Goal: Task Accomplishment & Management: Manage account settings

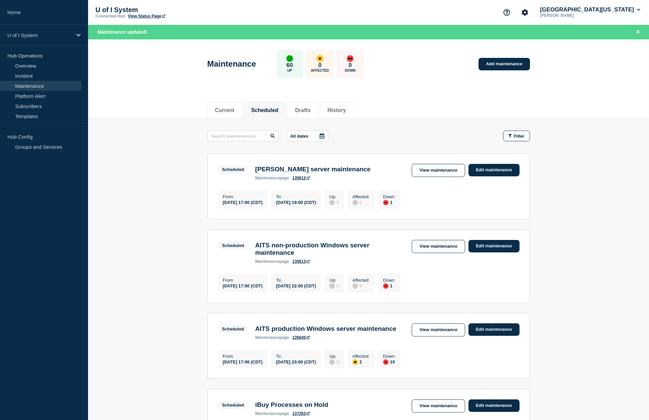
click at [596, 72] on header "Maintenance 60 Up 0 Affected 0 Down Add maintenance" at bounding box center [368, 67] width 561 height 56
drag, startPoint x: 593, startPoint y: 68, endPoint x: 589, endPoint y: 80, distance: 12.7
click at [591, 82] on header "Maintenance 60 Up 0 Affected 0 Down Add maintenance" at bounding box center [368, 67] width 561 height 56
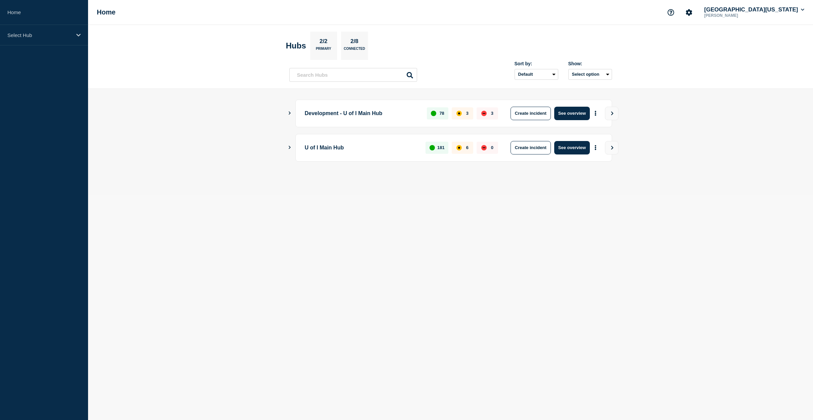
click at [289, 146] on button "Show Connected Hubs" at bounding box center [289, 147] width 3 height 5
click at [289, 146] on icon "Show Connected Hubs" at bounding box center [289, 147] width 3 height 4
click at [290, 146] on icon "Show Connected Hubs" at bounding box center [290, 147] width 2 height 3
click at [561, 182] on button "See overview" at bounding box center [573, 181] width 36 height 13
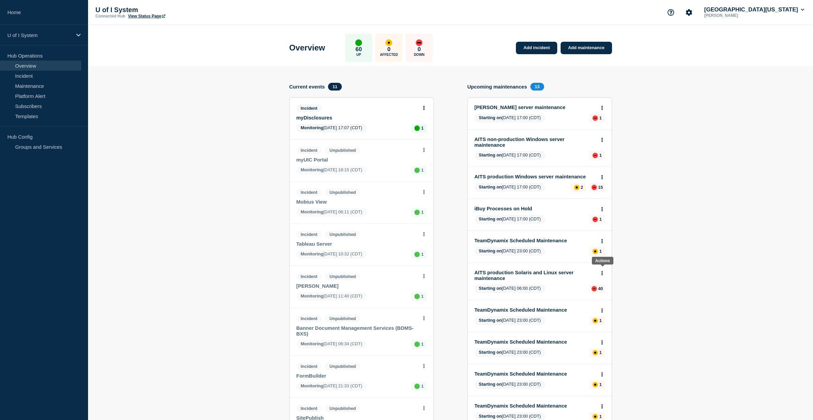
click at [603, 271] on button at bounding box center [603, 273] width 6 height 6
click at [600, 295] on link "Edit maintenance" at bounding box center [602, 293] width 36 height 5
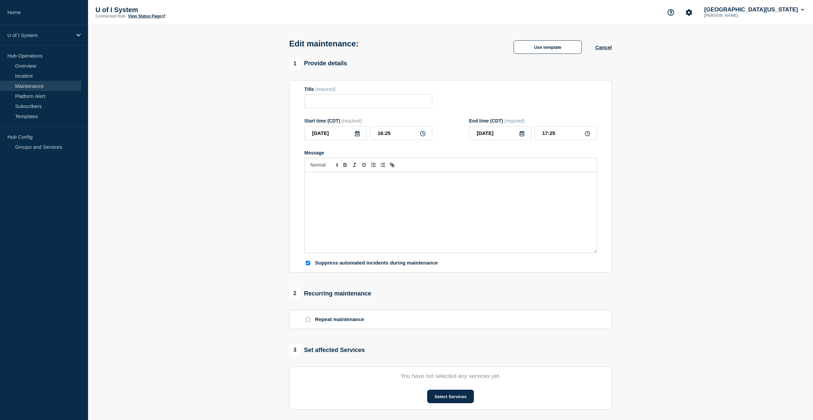
type input "AITS production Solaris and Linux server maintenance"
type input "2025-09-14"
type input "06:00"
type input "2025-09-14"
type input "15:00"
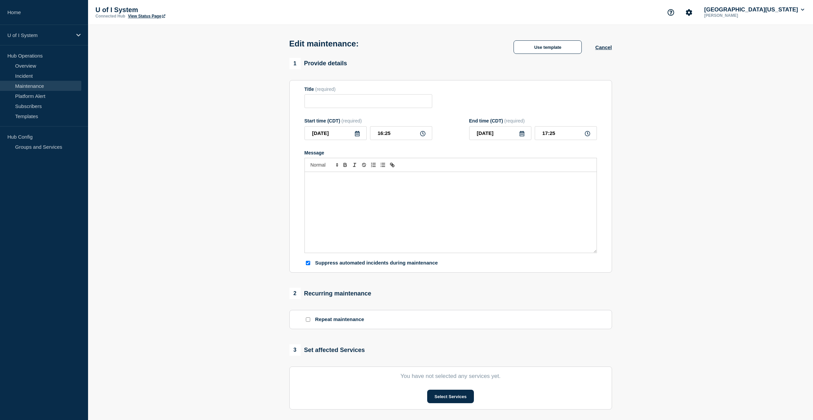
checkbox input "true"
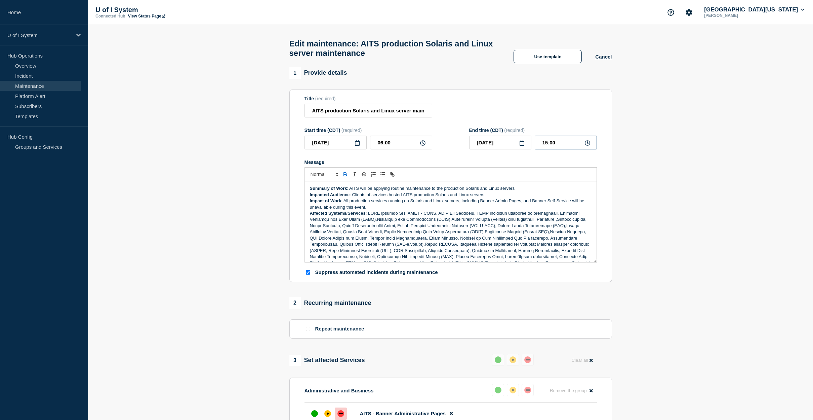
drag, startPoint x: 543, startPoint y: 148, endPoint x: 564, endPoint y: 147, distance: 20.9
click at [564, 147] on input "15:00" at bounding box center [566, 143] width 62 height 14
type input "12:00"
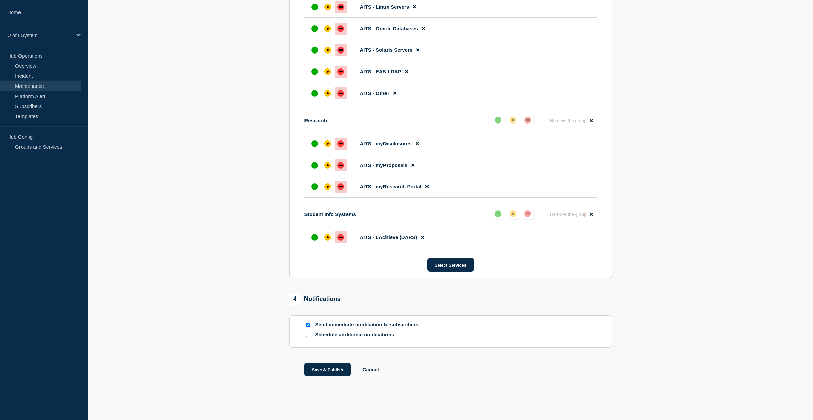
scroll to position [1324, 0]
click at [328, 369] on button "Save & Publish" at bounding box center [328, 368] width 46 height 13
click at [307, 323] on input "Send immediate notification to subscribers" at bounding box center [308, 324] width 4 height 4
click at [307, 324] on input "Send immediate notification to subscribers" at bounding box center [308, 324] width 4 height 4
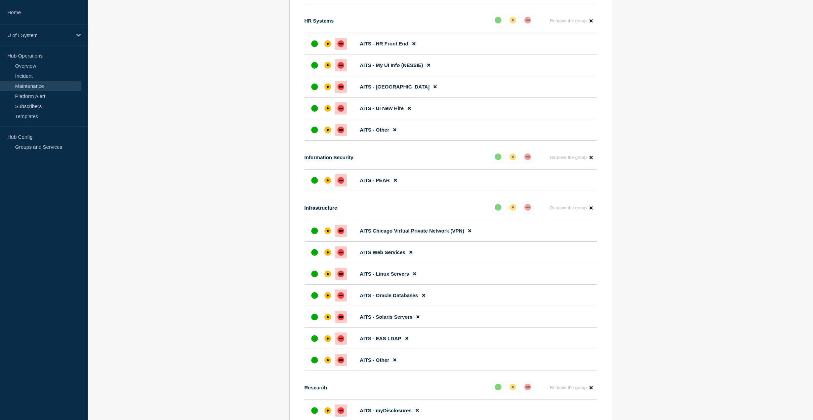
scroll to position [931, 0]
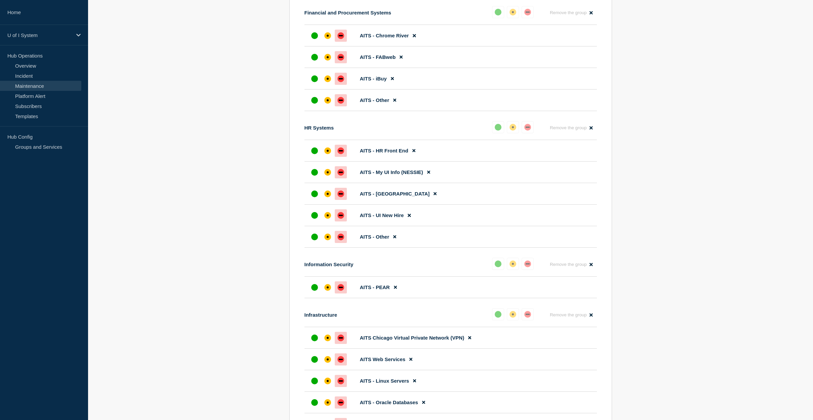
click at [436, 413] on li "AITS - Oracle Databases" at bounding box center [451, 402] width 293 height 22
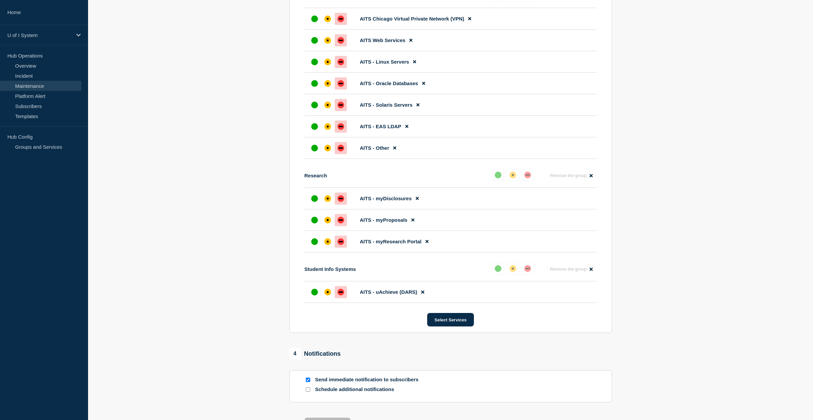
scroll to position [1324, 0]
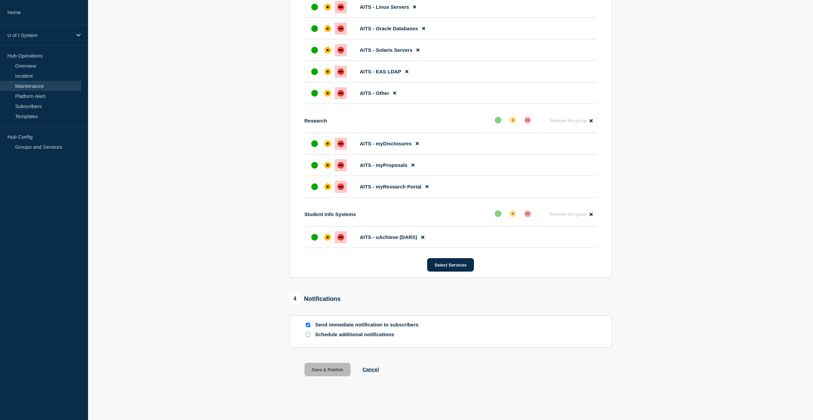
click at [308, 326] on input "Send immediate notification to subscribers" at bounding box center [308, 324] width 4 height 4
checkbox input "false"
click at [371, 368] on button "Cancel" at bounding box center [370, 369] width 16 height 6
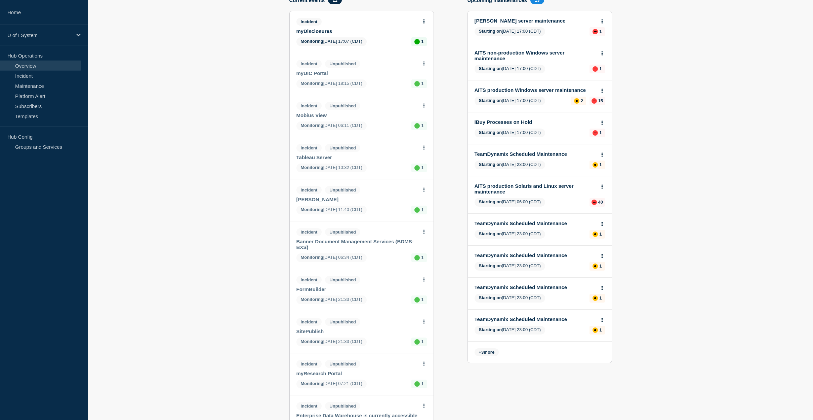
scroll to position [107, 0]
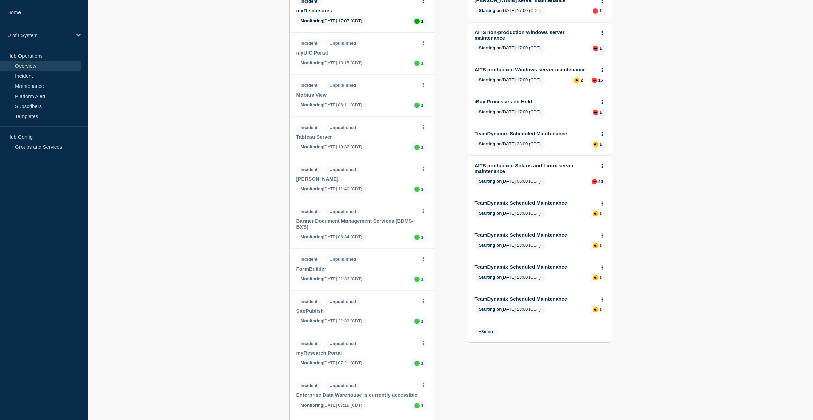
click at [546, 162] on link "AITS production Solaris and Linux server maintenance" at bounding box center [535, 167] width 121 height 11
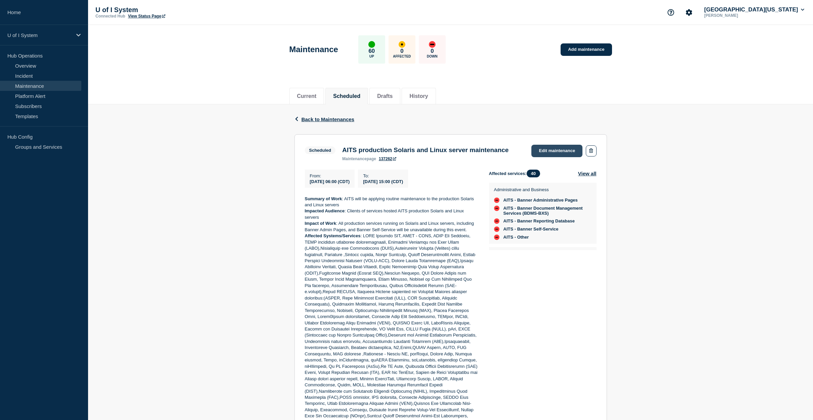
click at [567, 149] on link "Edit maintenance" at bounding box center [557, 151] width 51 height 12
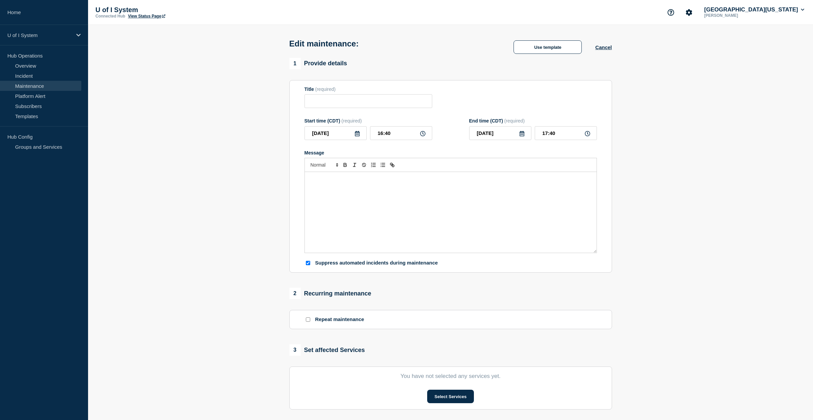
type input "AITS production Solaris and Linux server maintenance"
type input "2025-09-14"
type input "06:00"
type input "2025-09-14"
type input "15:00"
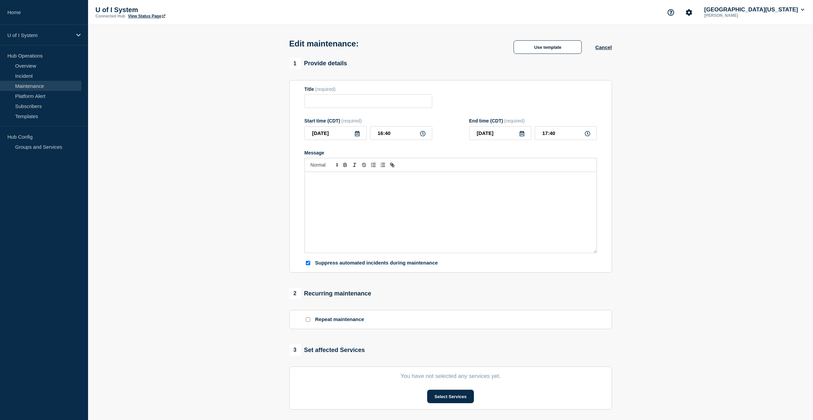
checkbox input "true"
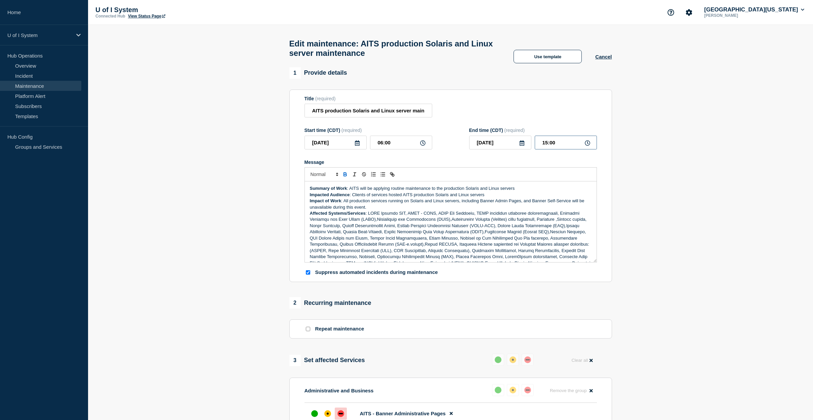
drag, startPoint x: 542, startPoint y: 147, endPoint x: 561, endPoint y: 146, distance: 19.2
click at [561, 146] on input "15:00" at bounding box center [566, 143] width 62 height 14
type input "12:00"
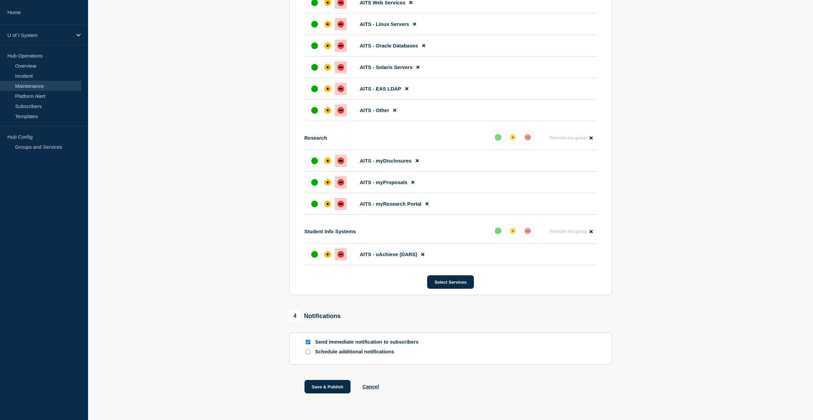
scroll to position [1324, 0]
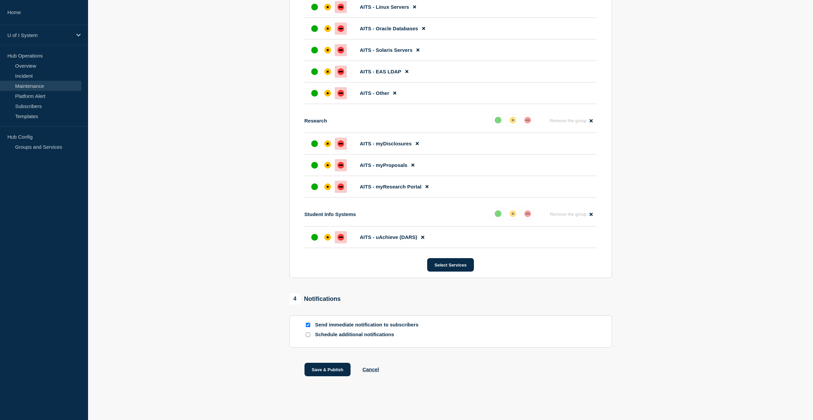
click at [309, 323] on input "Send immediate notification to subscribers" at bounding box center [308, 324] width 4 height 4
checkbox input "false"
click at [328, 370] on button "Save & Publish" at bounding box center [328, 368] width 46 height 13
